Goal: Task Accomplishment & Management: Manage account settings

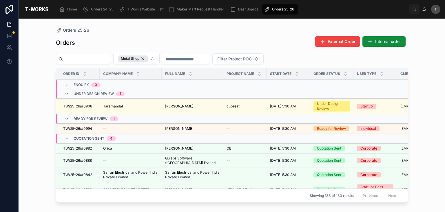
click at [140, 45] on div "Orders External Order Internal order" at bounding box center [232, 42] width 352 height 13
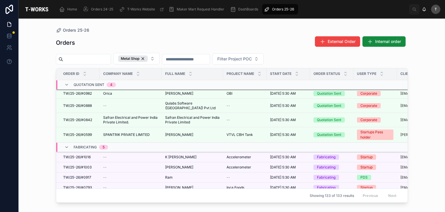
scroll to position [78, 0]
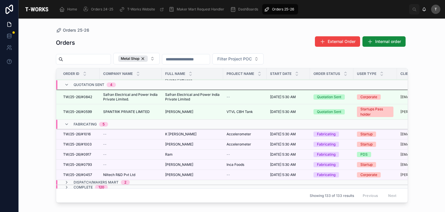
click at [104, 142] on span "--" at bounding box center [104, 144] width 3 height 5
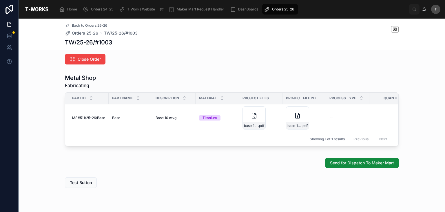
scroll to position [319, 0]
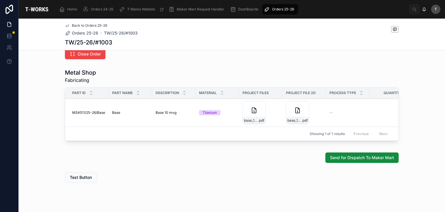
click at [338, 160] on span "Send for Dispatch To Maker Mart" at bounding box center [362, 157] width 64 height 6
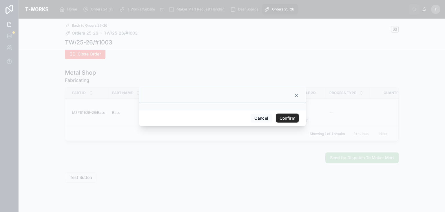
click at [285, 115] on button "Confirm" at bounding box center [287, 117] width 23 height 9
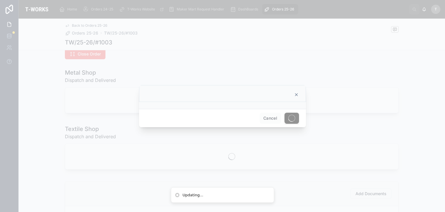
scroll to position [249, 0]
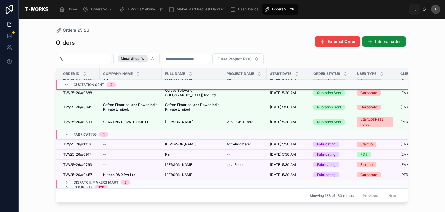
scroll to position [68, 0]
click at [87, 141] on span "TW/25-26/#1016" at bounding box center [77, 143] width 28 height 5
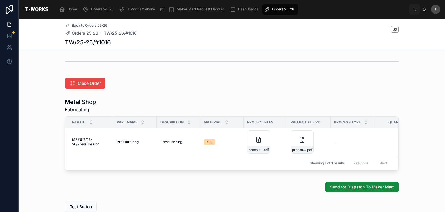
scroll to position [290, 0]
click at [381, 189] on span "Send for Dispatch To Maker Mart" at bounding box center [362, 186] width 64 height 6
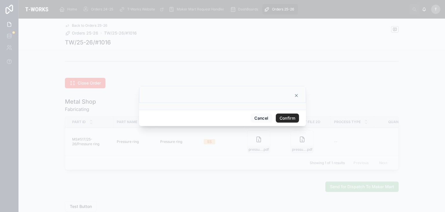
click at [282, 118] on button "Confirm" at bounding box center [287, 117] width 23 height 9
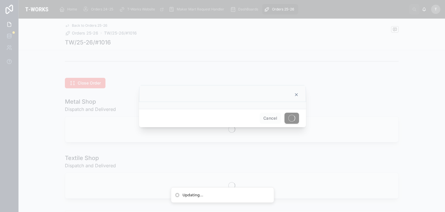
scroll to position [220, 0]
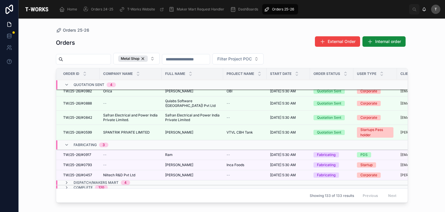
scroll to position [58, 0]
click at [102, 179] on span "Dispatch/Makers Mart" at bounding box center [96, 181] width 45 height 5
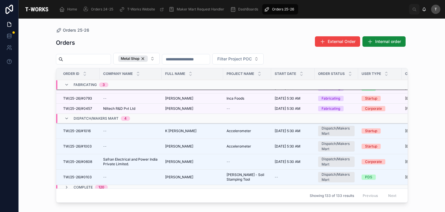
click at [111, 116] on span "Dispatch/Makers Mart" at bounding box center [96, 118] width 45 height 5
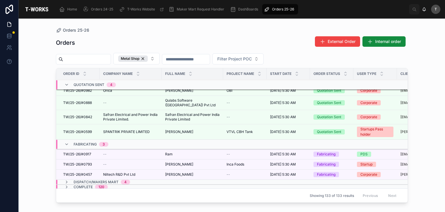
click at [100, 179] on span "Dispatch/Makers Mart" at bounding box center [96, 181] width 45 height 5
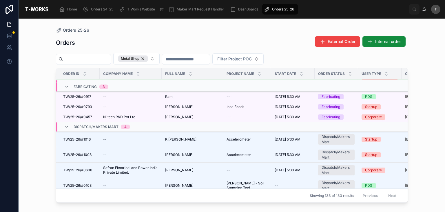
scroll to position [116, 0]
click at [193, 136] on div "K [PERSON_NAME] K [PERSON_NAME]" at bounding box center [192, 138] width 54 height 5
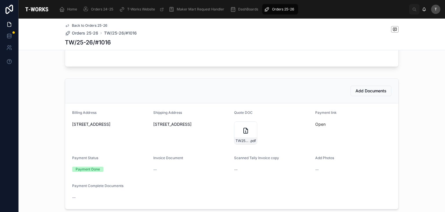
scroll to position [377, 0]
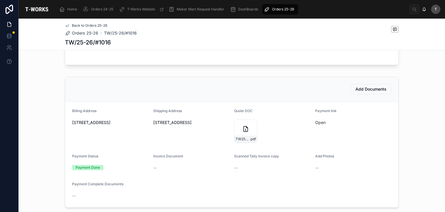
click at [318, 125] on link "Open" at bounding box center [320, 122] width 10 height 5
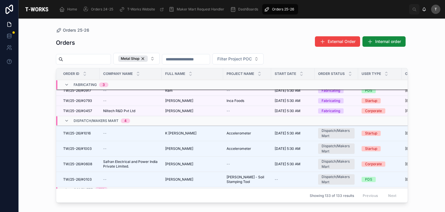
scroll to position [122, 0]
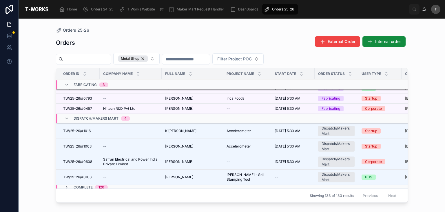
click at [178, 144] on span "[PERSON_NAME]" at bounding box center [179, 146] width 28 height 5
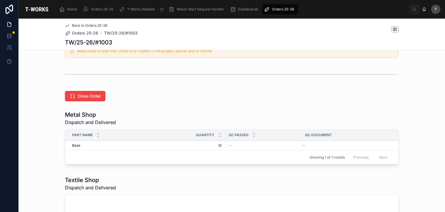
scroll to position [319, 0]
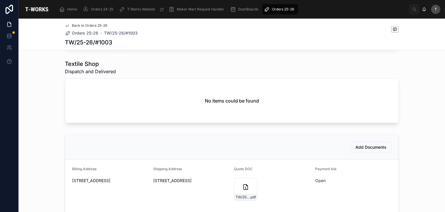
click at [318, 183] on link "Open" at bounding box center [320, 180] width 10 height 5
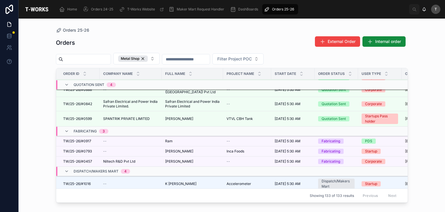
scroll to position [87, 0]
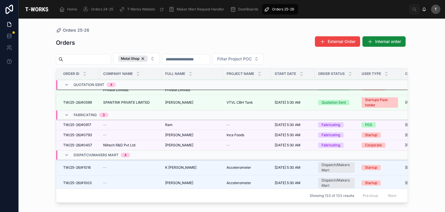
click at [174, 165] on span "K [PERSON_NAME]" at bounding box center [180, 167] width 31 height 5
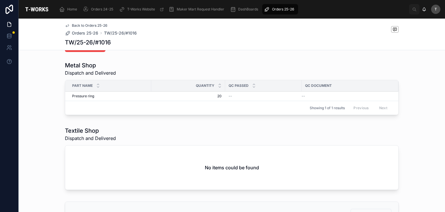
scroll to position [348, 0]
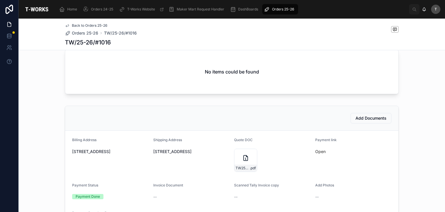
click at [316, 153] on link "Open" at bounding box center [320, 151] width 10 height 5
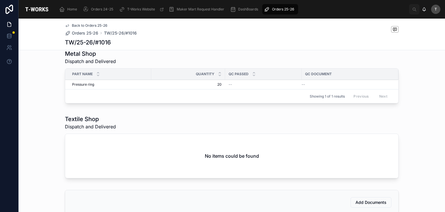
scroll to position [261, 0]
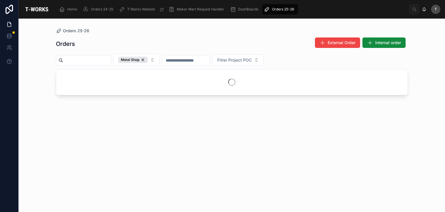
click at [126, 29] on div "Orders 25-26" at bounding box center [232, 31] width 352 height 6
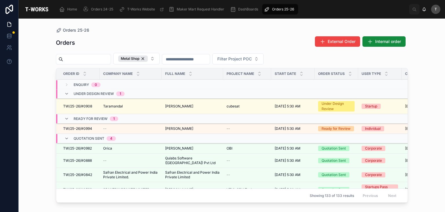
click at [154, 30] on div "Orders 25-26" at bounding box center [232, 30] width 352 height 5
click at [88, 129] on span "TW/25-26/#0994" at bounding box center [77, 128] width 29 height 5
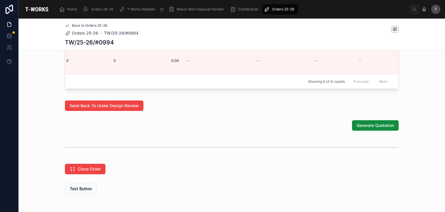
scroll to position [438, 0]
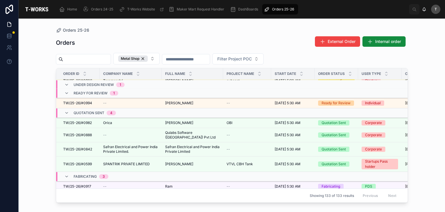
scroll to position [29, 0]
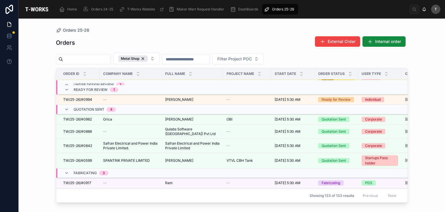
click at [85, 117] on span "TW/25-26/#0982" at bounding box center [77, 119] width 29 height 5
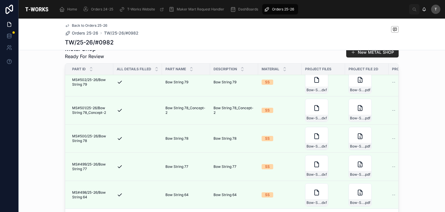
scroll to position [348, 0]
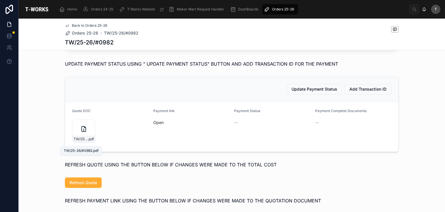
click at [88, 141] on span ".pdf" at bounding box center [91, 138] width 6 height 5
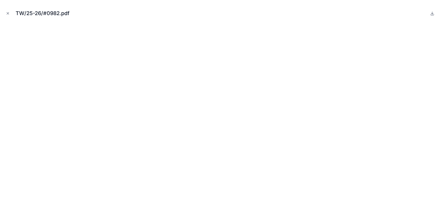
click at [6, 13] on icon "Close modal" at bounding box center [8, 13] width 4 height 4
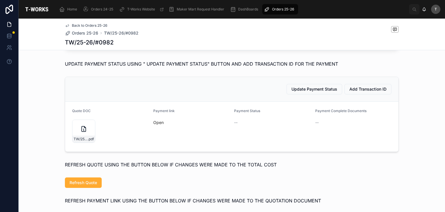
click at [155, 125] on link "Open" at bounding box center [158, 122] width 10 height 5
click at [83, 140] on span "TW/25-26/#0982" at bounding box center [81, 138] width 14 height 5
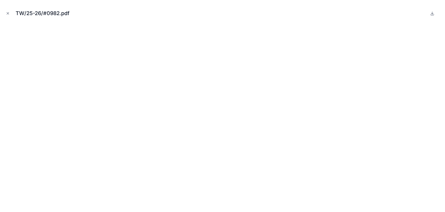
click at [7, 12] on icon "Close modal" at bounding box center [8, 13] width 4 height 4
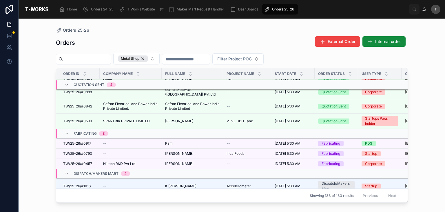
scroll to position [87, 0]
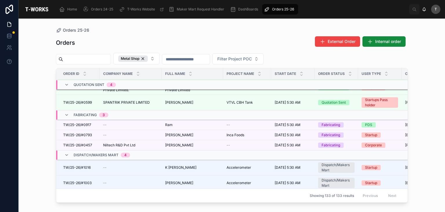
click at [329, 45] on button "External Order" at bounding box center [337, 41] width 45 height 10
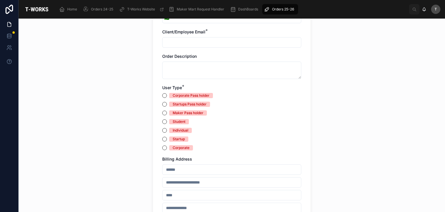
scroll to position [174, 0]
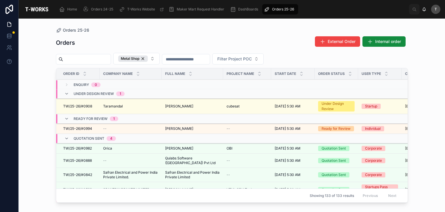
click at [340, 40] on span "External Order" at bounding box center [342, 42] width 28 height 6
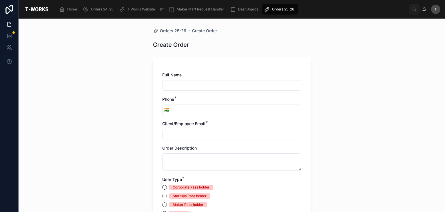
click at [203, 85] on input "text" at bounding box center [232, 85] width 138 height 8
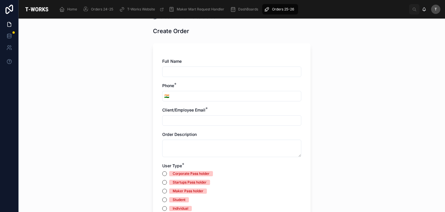
scroll to position [58, 0]
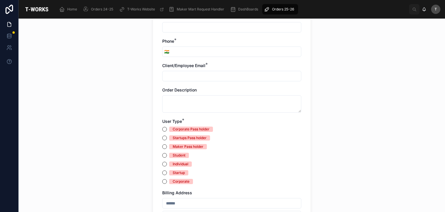
click at [178, 77] on input "text" at bounding box center [232, 76] width 138 height 8
click at [178, 105] on textarea at bounding box center [231, 103] width 139 height 17
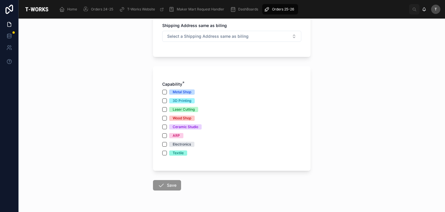
scroll to position [316, 0]
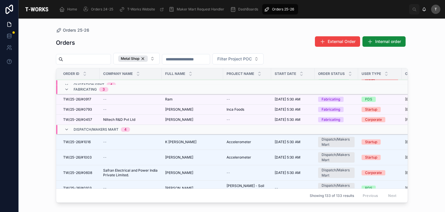
scroll to position [29, 0]
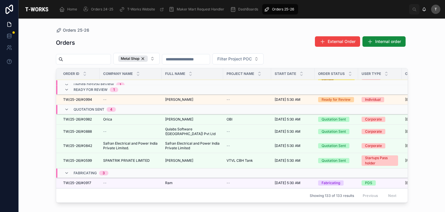
click at [86, 125] on td "TW/25-26/#0888 TW/25-26/#0888" at bounding box center [77, 131] width 43 height 14
click at [88, 129] on span "TW/25-26/#0888" at bounding box center [77, 131] width 29 height 5
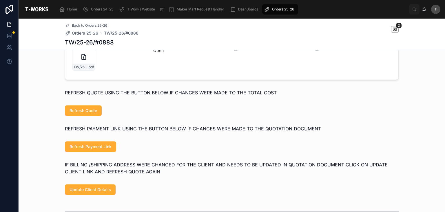
scroll to position [407, 0]
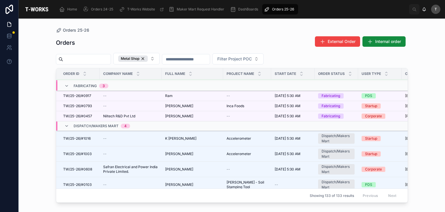
click at [88, 101] on td "TW/25-26/#0793 TW/25-26/#0793" at bounding box center [77, 106] width 43 height 10
click at [83, 102] on td "TW/25-26/#0793 TW/25-26/#0793" at bounding box center [77, 107] width 43 height 10
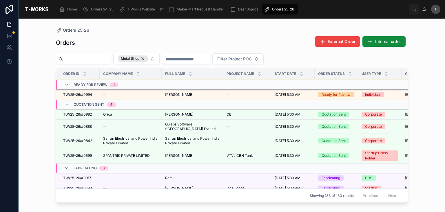
click at [86, 185] on span "TW/25-26/#0793" at bounding box center [77, 187] width 29 height 5
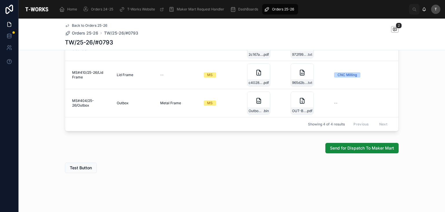
scroll to position [416, 0]
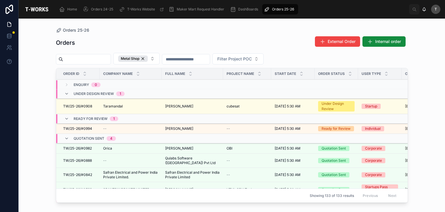
scroll to position [122, 0]
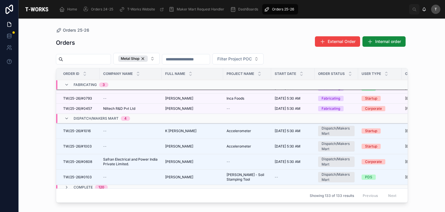
click at [85, 128] on span "TW/25-26/#1016" at bounding box center [77, 130] width 28 height 5
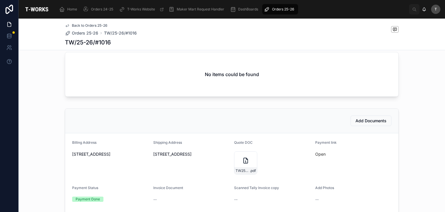
scroll to position [348, 0]
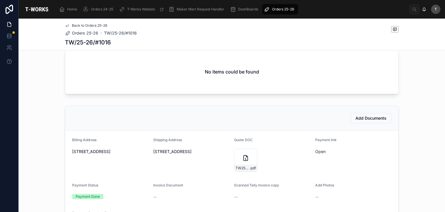
click at [247, 167] on div "TW25-26#1016 .pdf" at bounding box center [245, 167] width 23 height 7
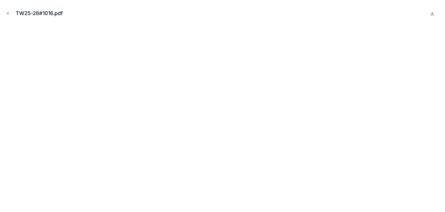
click at [6, 14] on icon "Close modal" at bounding box center [8, 13] width 4 height 4
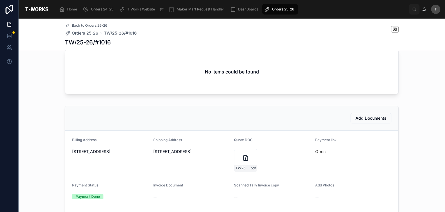
click at [317, 154] on link "Open" at bounding box center [320, 151] width 10 height 5
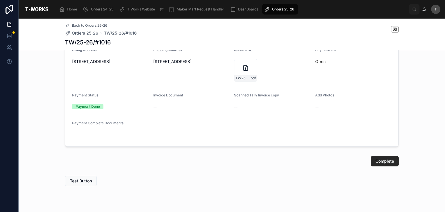
scroll to position [396, 0]
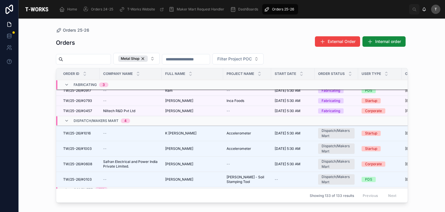
scroll to position [122, 0]
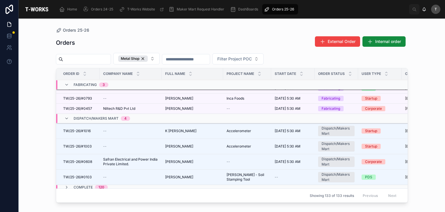
click at [96, 185] on span "120" at bounding box center [101, 187] width 13 height 5
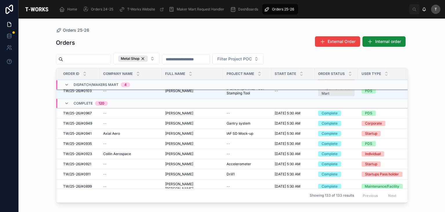
scroll to position [186, 0]
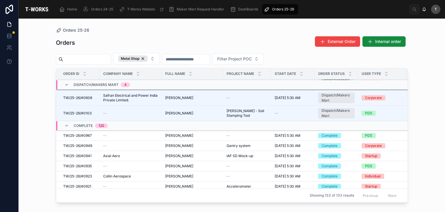
click at [85, 154] on span "TW/25-26/#0941" at bounding box center [77, 155] width 28 height 5
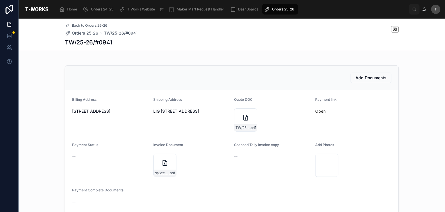
scroll to position [221, 0]
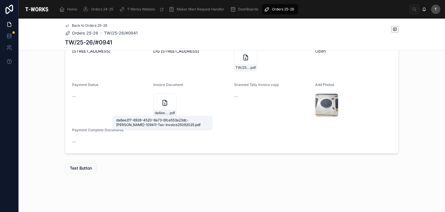
click at [163, 110] on span "da6ee2f7-6928-4520-9a73-6fce553a23dc-[PERSON_NAME]-(0941)-Tax-Invoice25092025" at bounding box center [162, 112] width 14 height 5
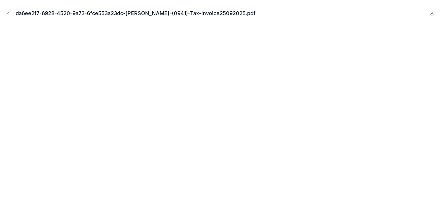
click at [9, 11] on icon "Close modal" at bounding box center [8, 13] width 4 height 4
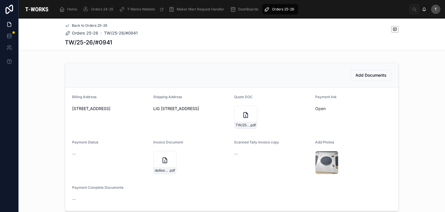
scroll to position [163, 0]
